Goal: Task Accomplishment & Management: Use online tool/utility

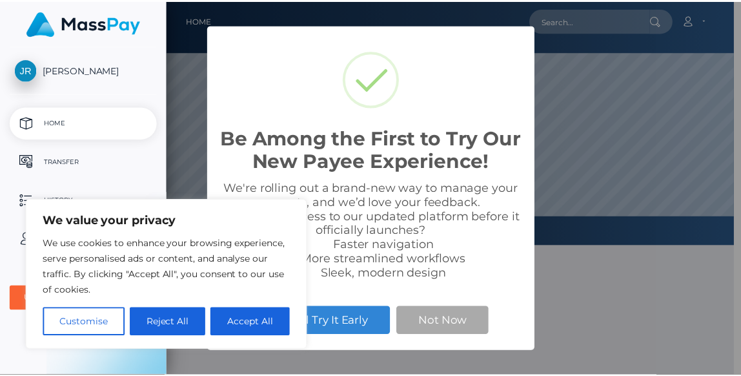
scroll to position [245, 573]
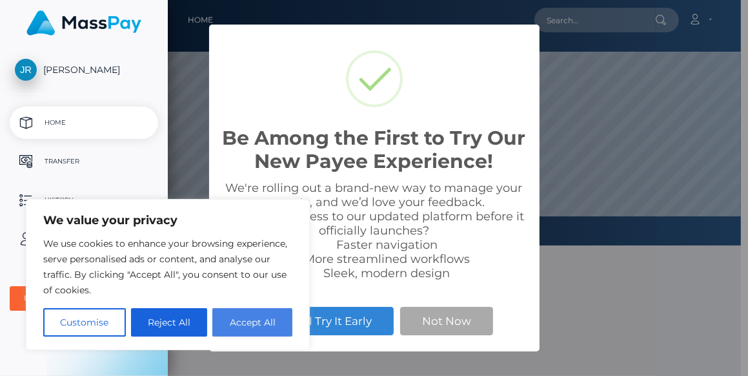
click at [259, 314] on button "Accept All" at bounding box center [252, 322] width 80 height 28
checkbox input "true"
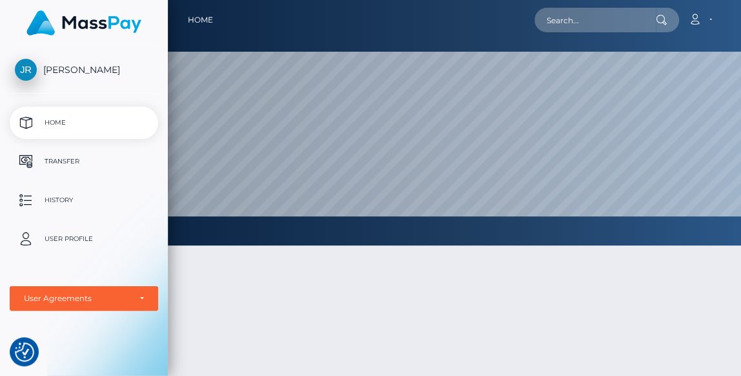
scroll to position [645249, 644921]
click at [697, 21] on icon at bounding box center [695, 19] width 14 height 10
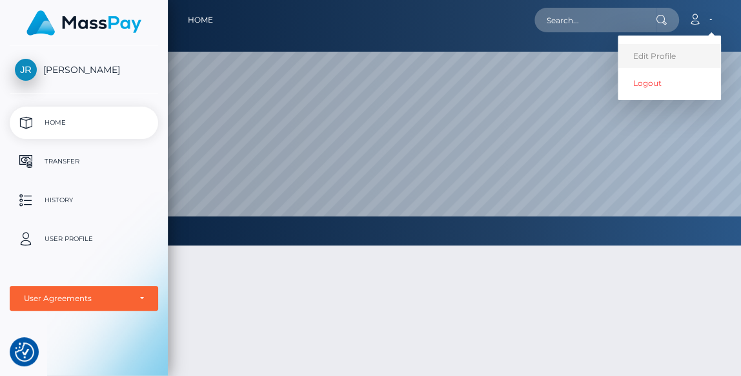
click at [647, 57] on link "Edit Profile" at bounding box center [669, 56] width 103 height 24
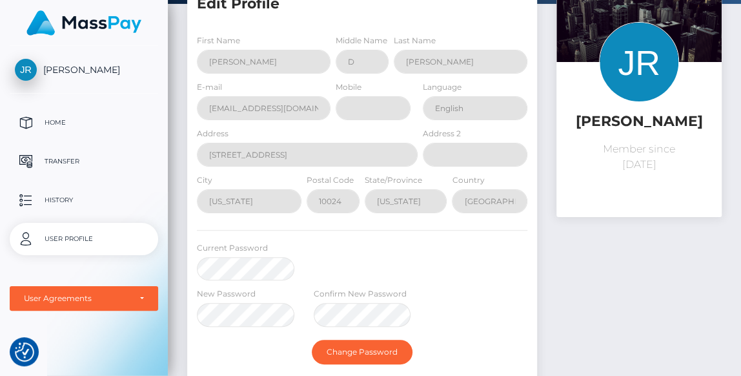
scroll to position [84, 0]
click at [68, 161] on p "Transfer" at bounding box center [84, 161] width 138 height 19
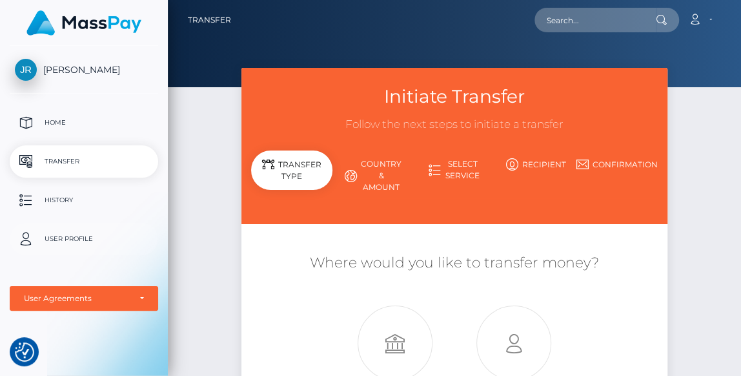
click at [69, 248] on p "User Profile" at bounding box center [84, 238] width 138 height 19
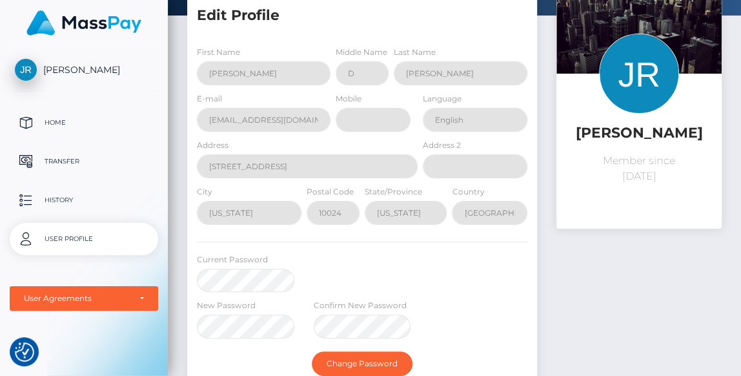
scroll to position [12, 0]
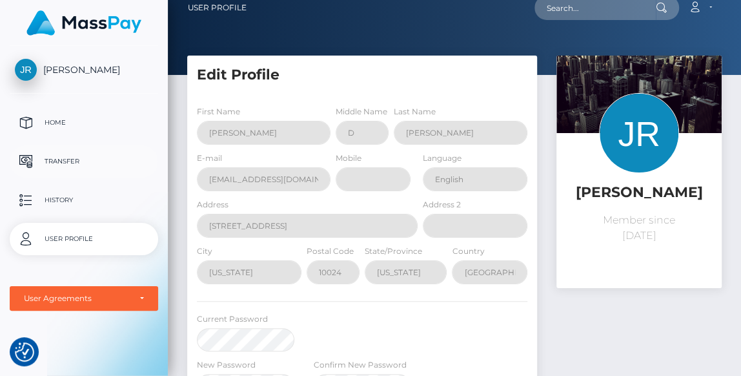
click at [62, 162] on p "Transfer" at bounding box center [84, 161] width 138 height 19
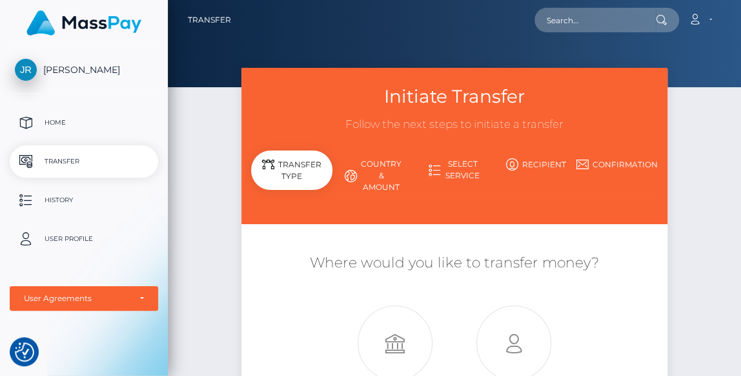
click at [383, 165] on link "Country & Amount" at bounding box center [372, 175] width 81 height 45
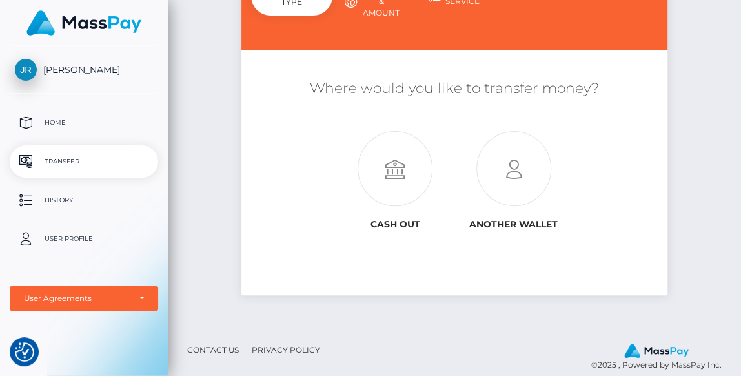
scroll to position [189, 0]
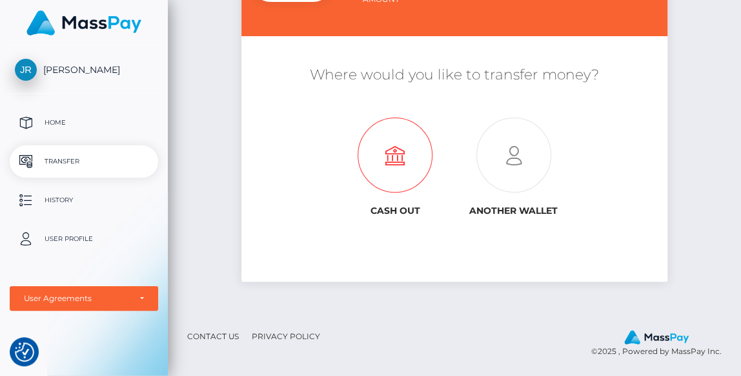
click at [408, 151] on icon at bounding box center [395, 155] width 118 height 75
